Goal: Task Accomplishment & Management: Complete application form

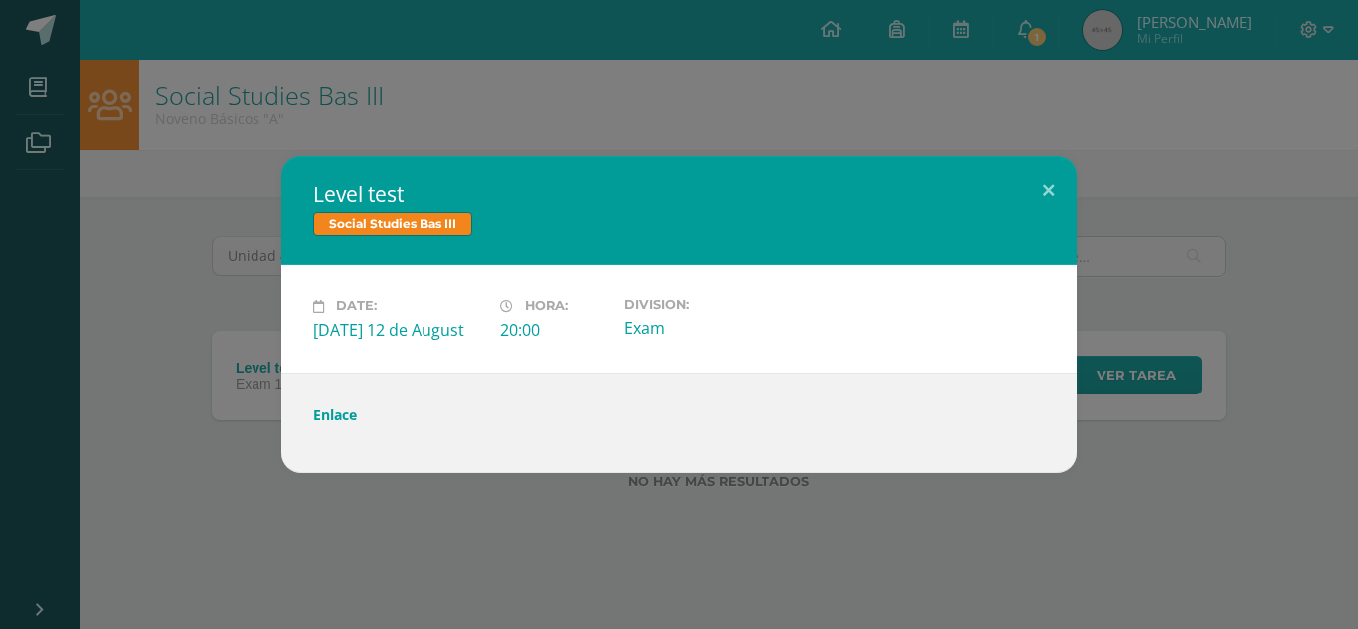
click at [301, 133] on div "Level test Social Studies Bas III Date: Tuesday 12 de August Hora: 20:00 Divisi…" at bounding box center [679, 314] width 1358 height 629
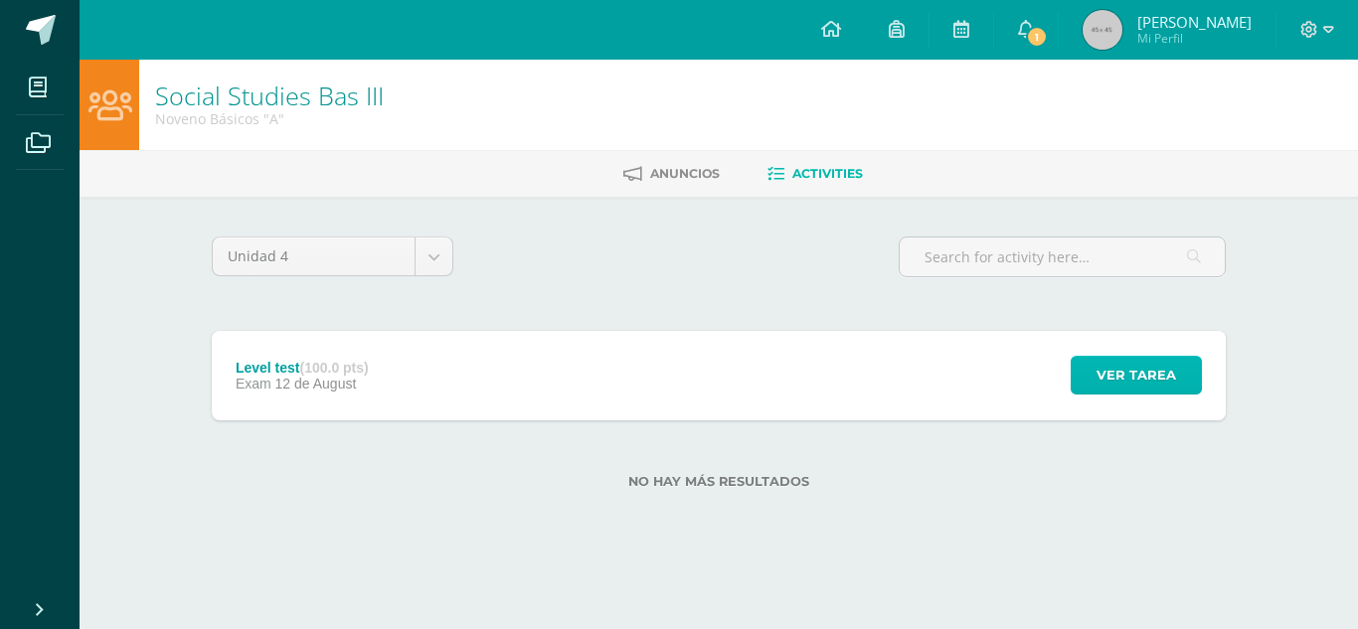
click at [1116, 366] on span "Ver tarea" at bounding box center [1137, 375] width 80 height 37
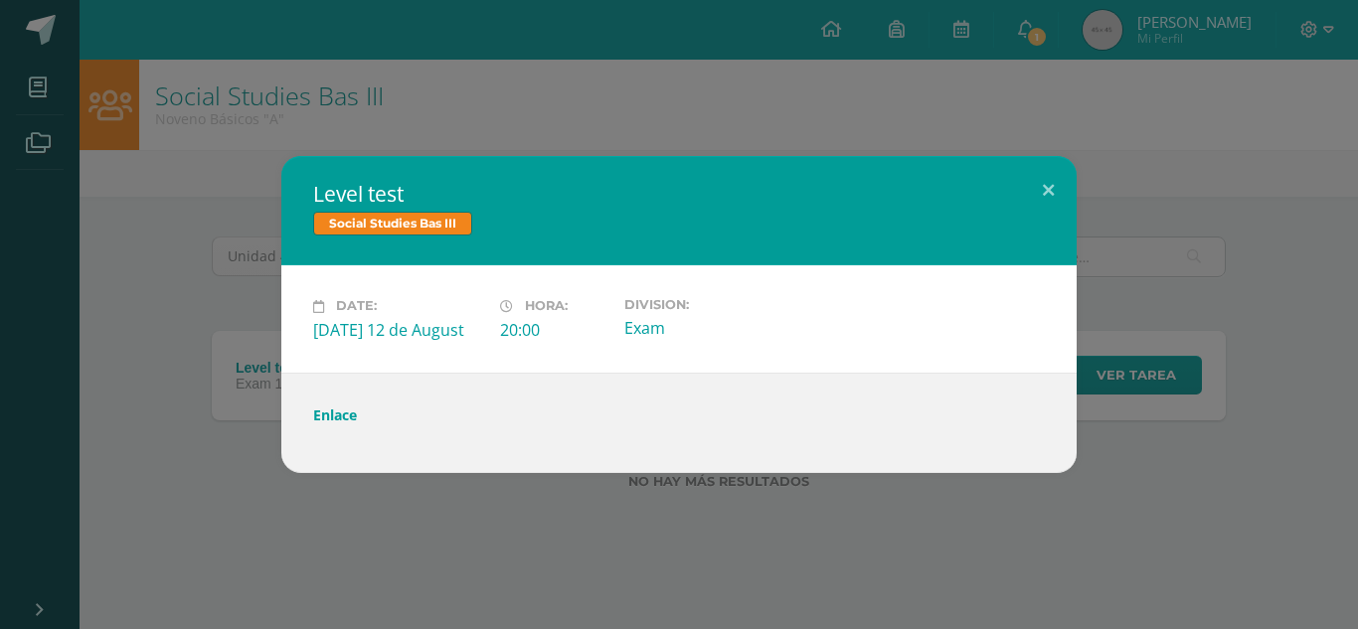
click at [858, 77] on div "Level test Social Studies Bas III Date: Tuesday 12 de August Hora: 20:00 Divisi…" at bounding box center [679, 314] width 1358 height 629
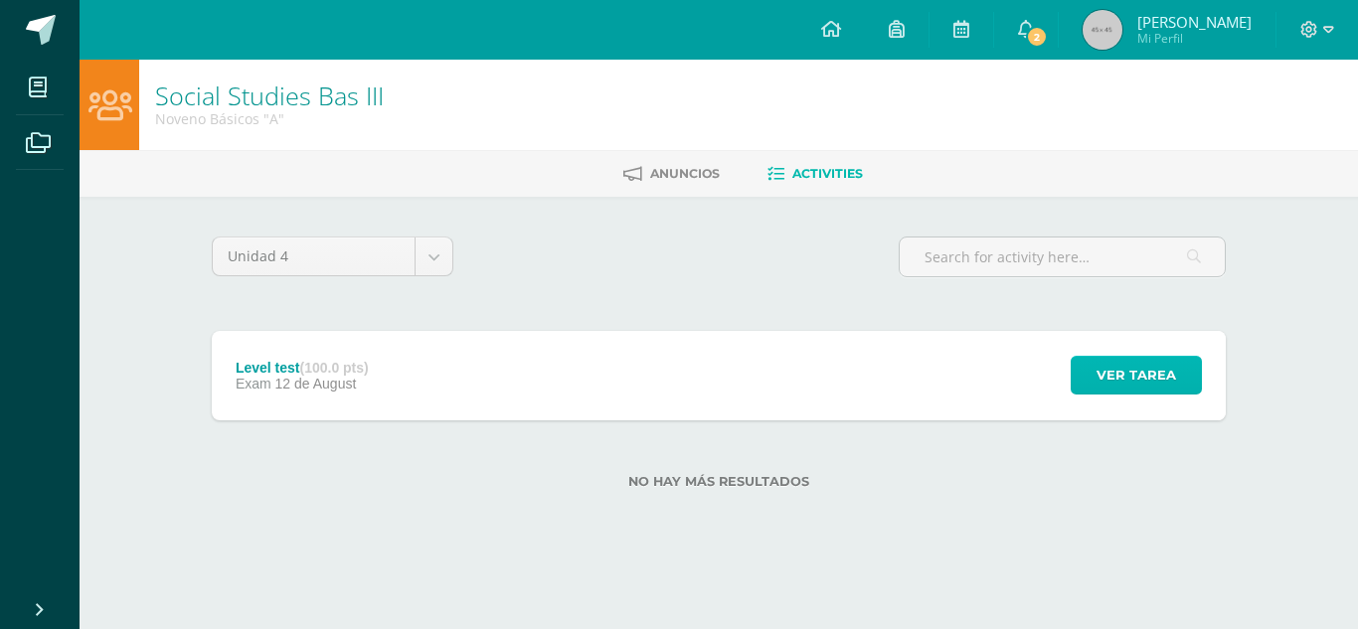
click at [1136, 371] on span "Ver tarea" at bounding box center [1137, 375] width 80 height 37
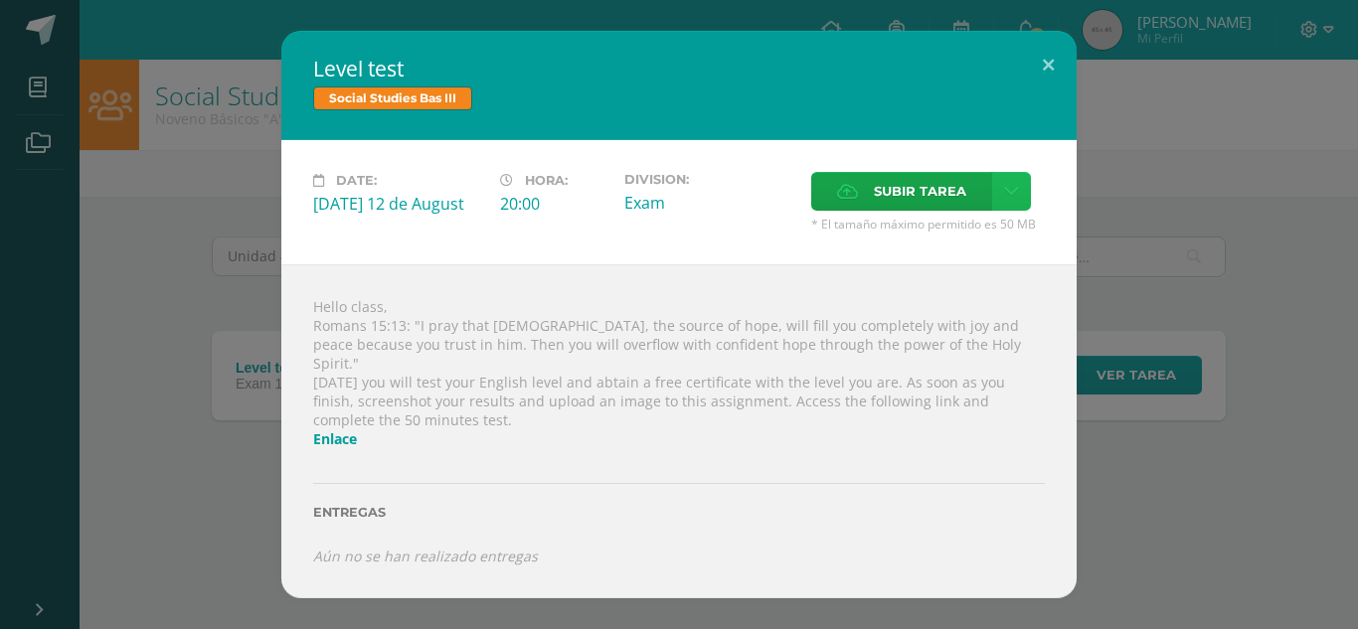
click at [992, 206] on link at bounding box center [1011, 191] width 39 height 39
click at [832, 209] on label "Subir tarea" at bounding box center [901, 191] width 181 height 39
click at [0, 0] on input "Subir tarea" at bounding box center [0, 0] width 0 height 0
click at [952, 188] on span "Subir tarea" at bounding box center [920, 191] width 92 height 37
click at [0, 0] on input "Subir tarea" at bounding box center [0, 0] width 0 height 0
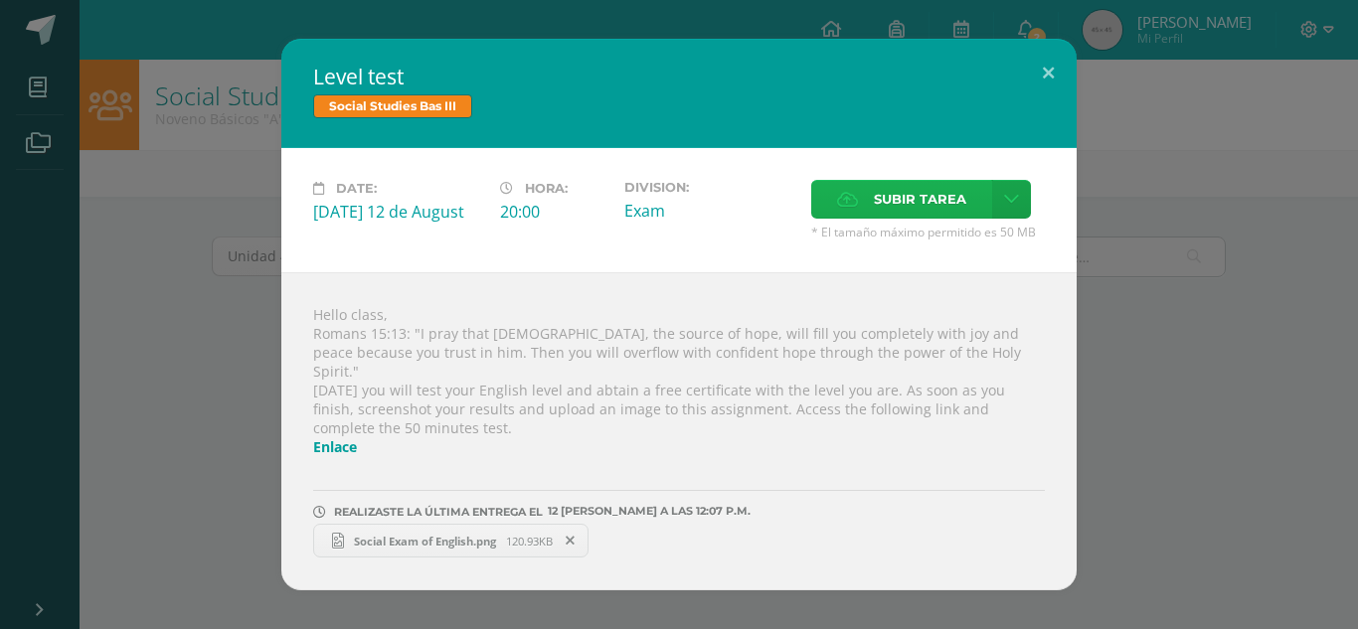
click at [919, 203] on span "Subir tarea" at bounding box center [920, 199] width 92 height 37
click at [0, 0] on input "Subir tarea" at bounding box center [0, 0] width 0 height 0
click at [195, 365] on div "Level test Social Studies Bas III Date: Tuesday 12 de August Hora: 20:00 Divisi…" at bounding box center [679, 315] width 1342 height 552
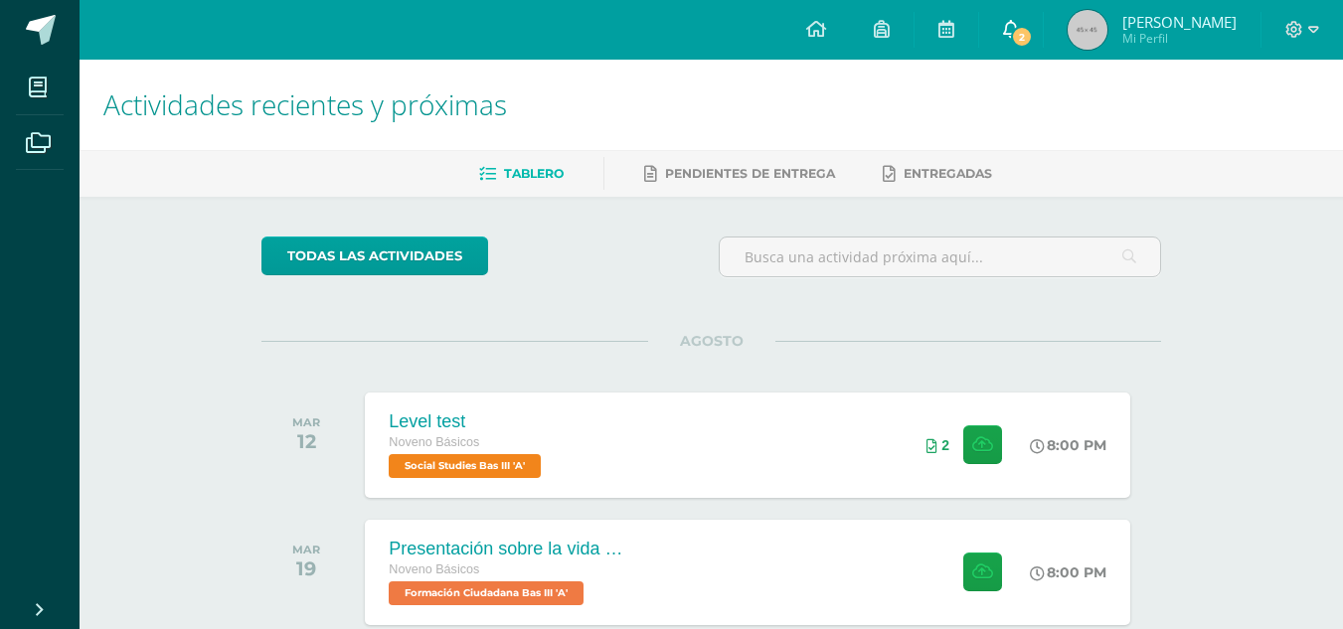
click at [1043, 48] on link "2" at bounding box center [1011, 30] width 64 height 60
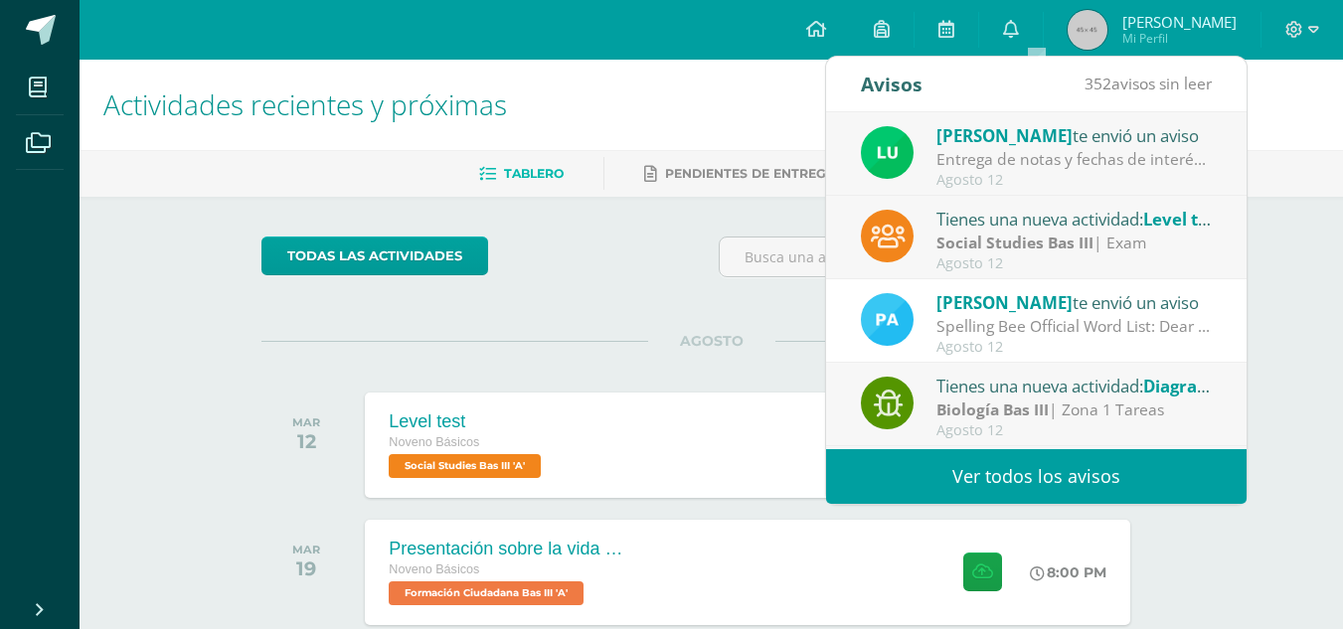
click at [1064, 165] on div "Entrega de notas y fechas de interés: Buenos días estimada comunidad. Espero qu…" at bounding box center [1075, 159] width 276 height 23
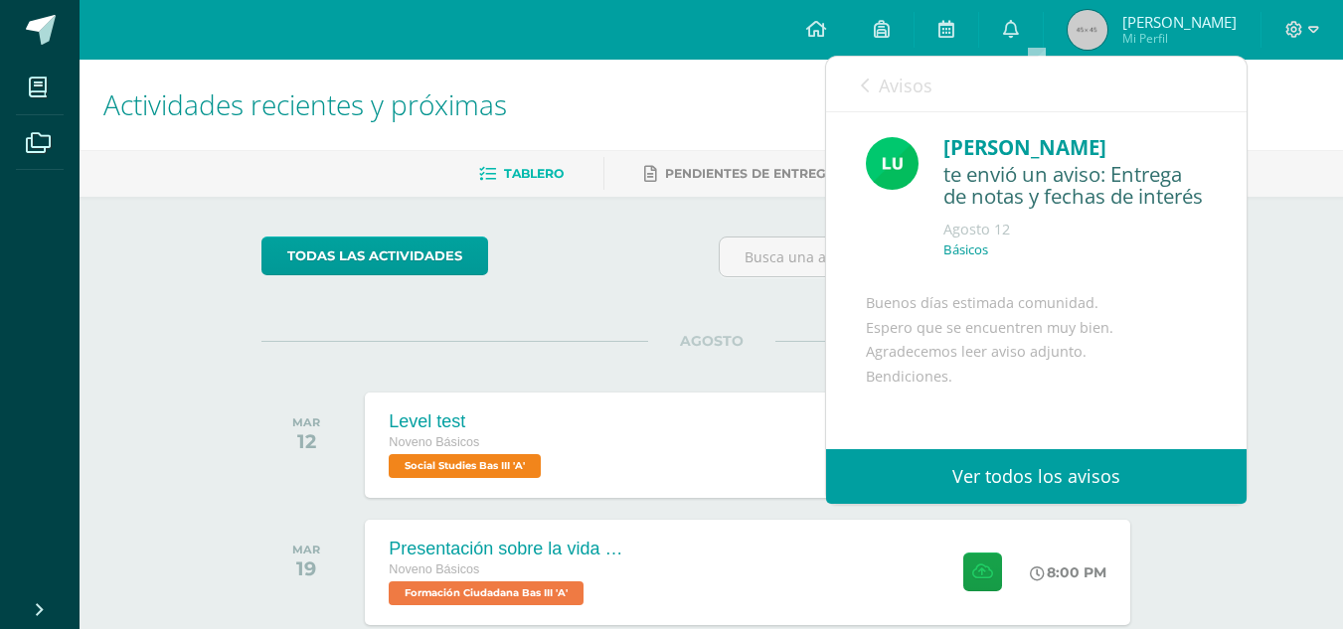
click at [862, 63] on link "Avisos" at bounding box center [897, 85] width 72 height 57
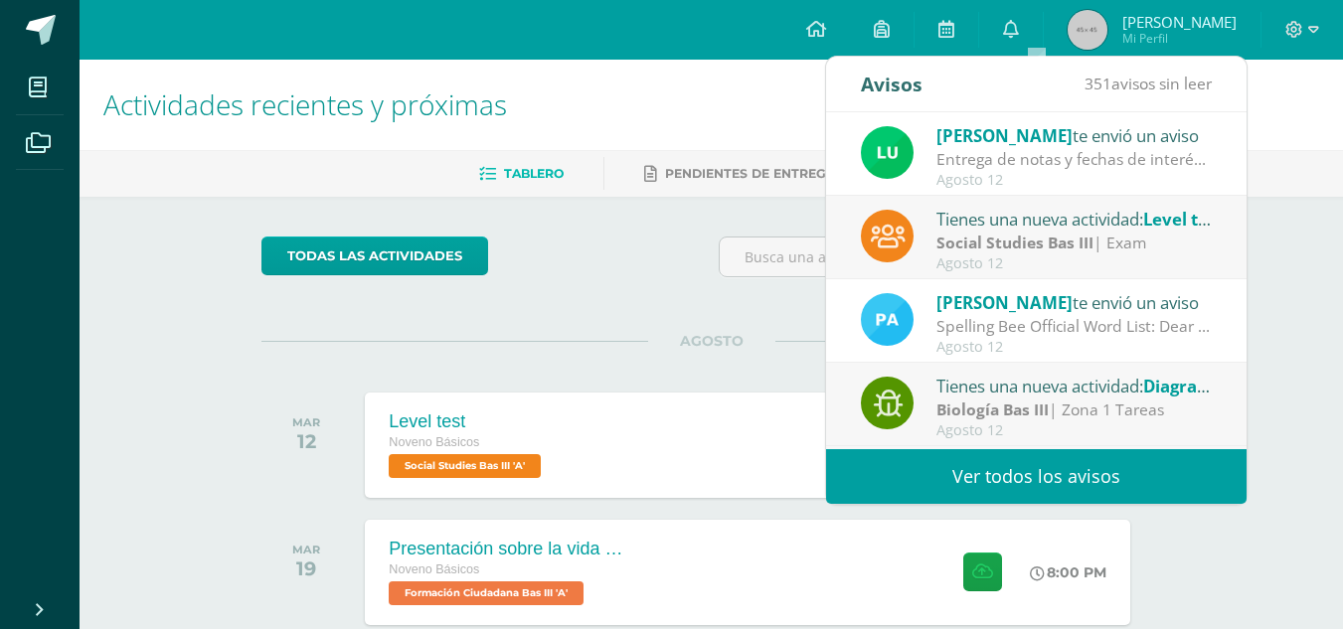
click at [560, 308] on div "todas las Actividades No tienes actividades Échale un vistazo a los demás perío…" at bounding box center [711, 468] width 979 height 542
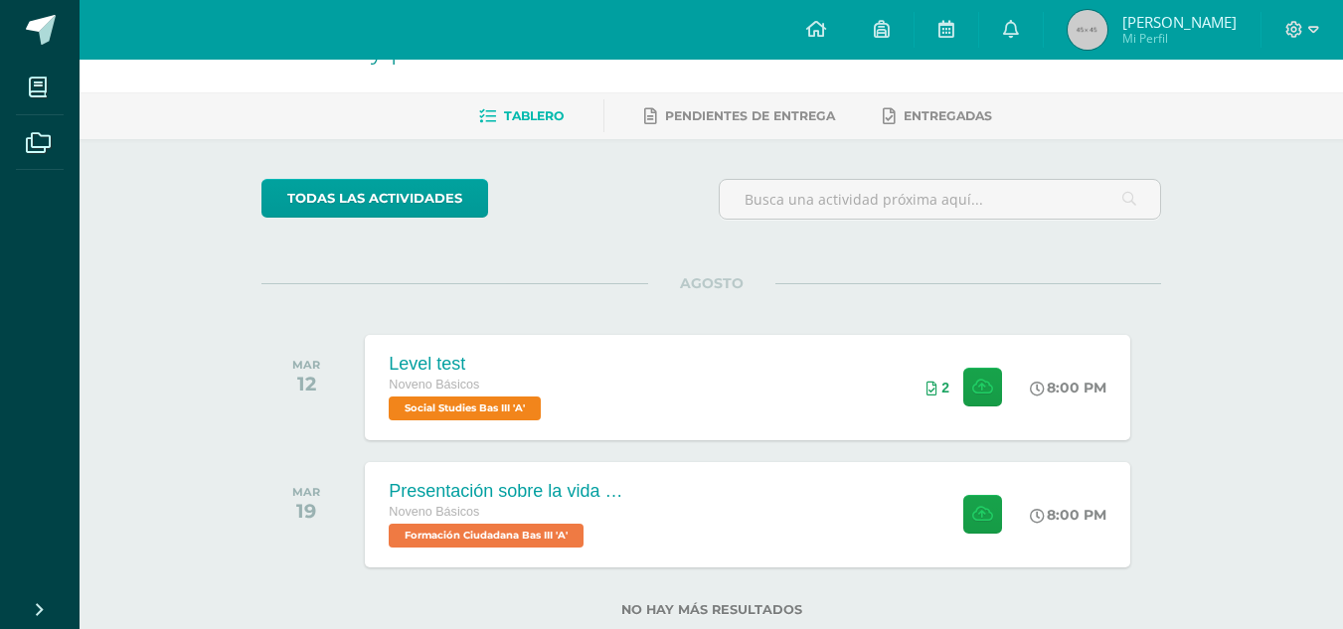
scroll to position [109, 0]
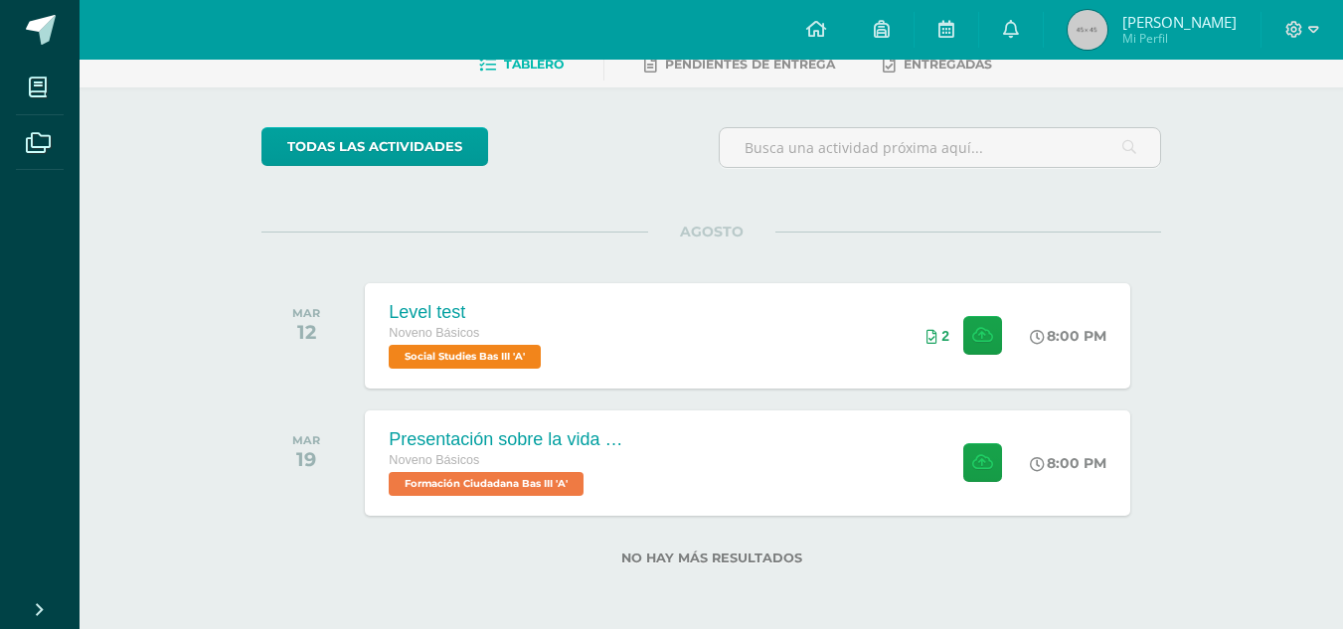
click at [726, 531] on div "todas las Actividades No tienes actividades Échale un vistazo a los demás perío…" at bounding box center [711, 358] width 979 height 542
click at [649, 464] on div "Presentación sobre la vida del General Serapio Cruz. Noveno Básicos Formación C…" at bounding box center [506, 463] width 289 height 106
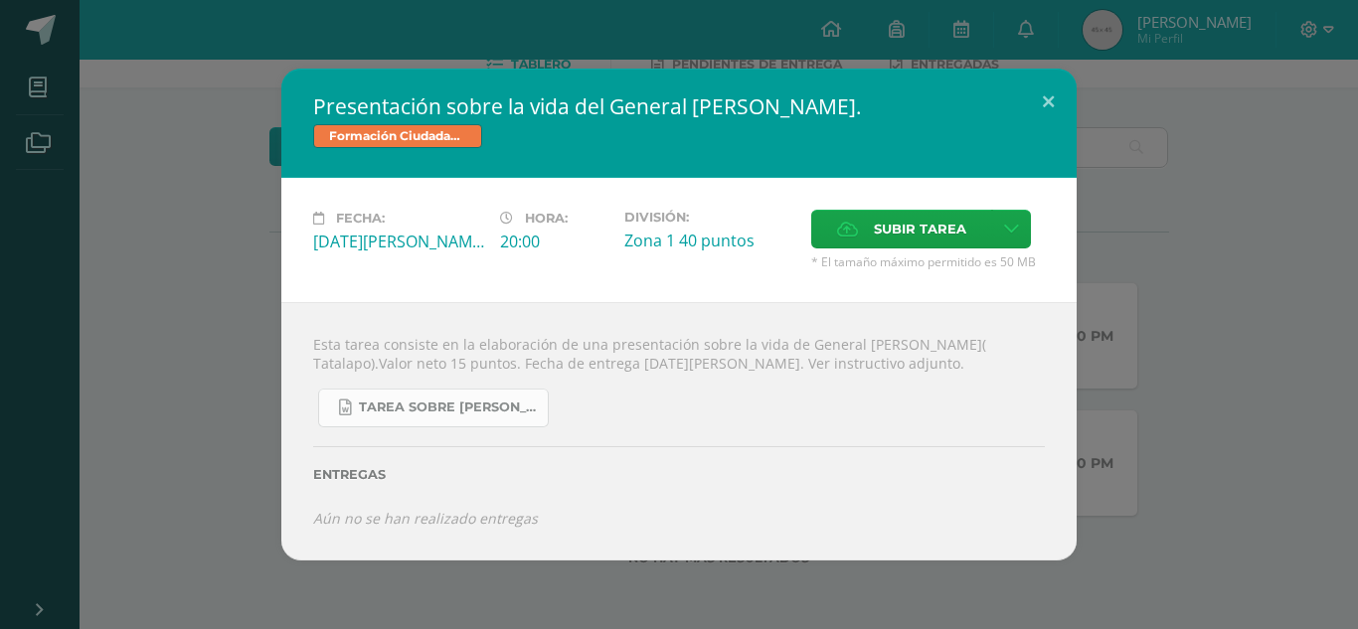
click at [419, 425] on link "Tarea sobre Serapio Cruz, Tala lapo 3 básico Formación..docx" at bounding box center [433, 408] width 231 height 39
click at [171, 336] on div "Presentación sobre la vida del General Serapio Cruz. Formación Ciudadana Bas II…" at bounding box center [679, 315] width 1342 height 492
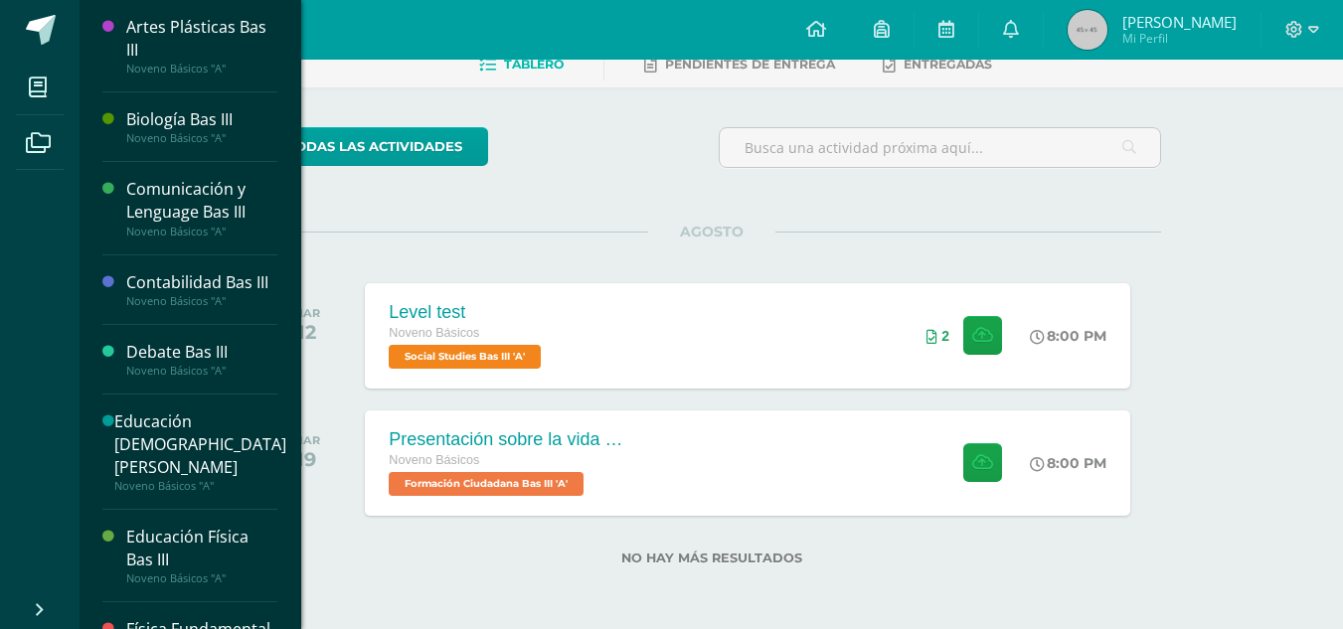
scroll to position [551, 0]
